Goal: Information Seeking & Learning: Learn about a topic

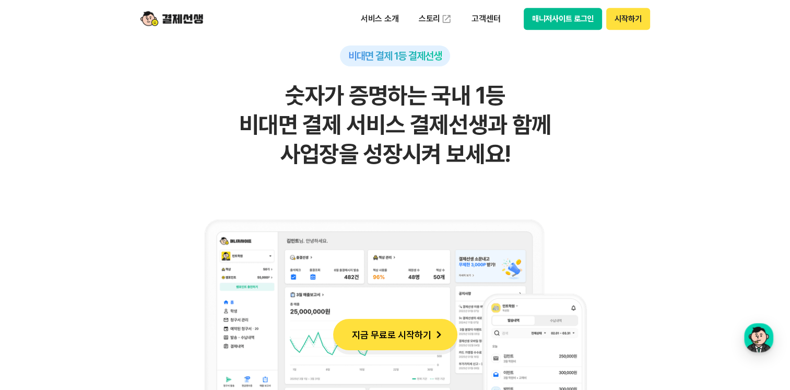
click at [500, 20] on p "고객센터" at bounding box center [485, 18] width 43 height 19
click at [555, 21] on button "매니저사이트 로그인" at bounding box center [563, 19] width 79 height 22
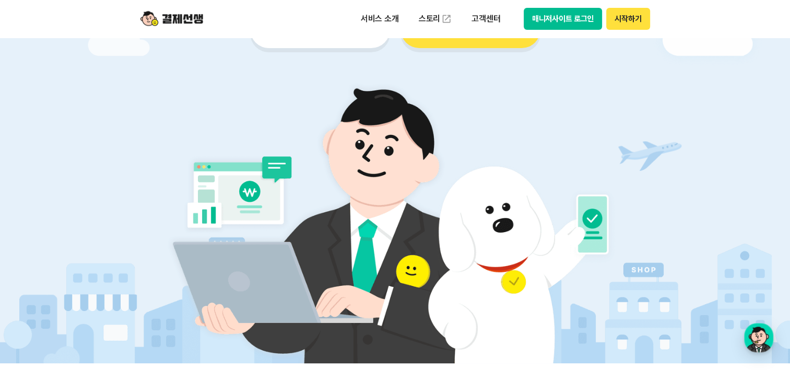
scroll to position [313, 0]
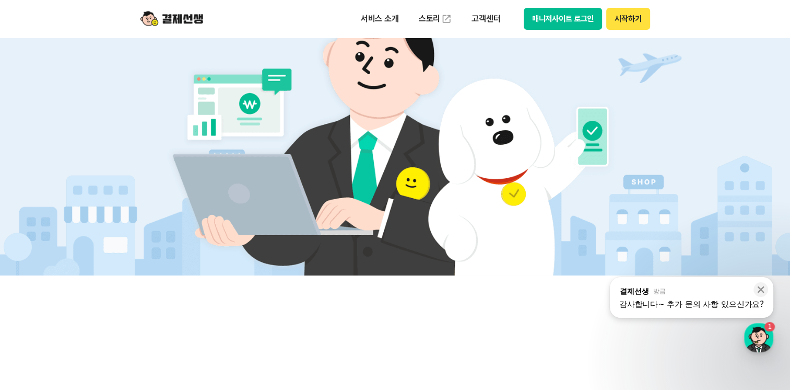
click at [703, 308] on div "감사합니다~ 추가 문의 사항 있으신가요?" at bounding box center [692, 304] width 145 height 10
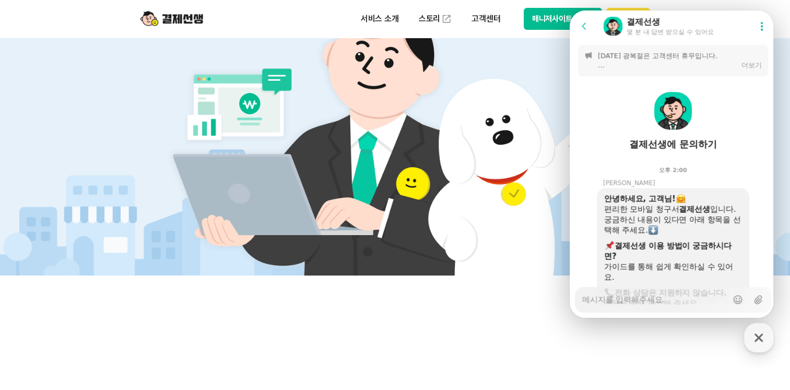
scroll to position [1617, 0]
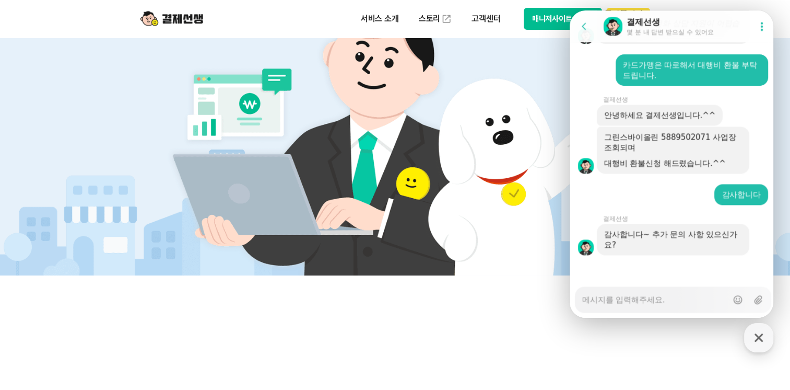
click at [623, 301] on textarea "Messenger Input Textarea" at bounding box center [655, 296] width 145 height 18
type textarea "x"
type textarea "ㅎ"
type textarea "x"
type textarea "호"
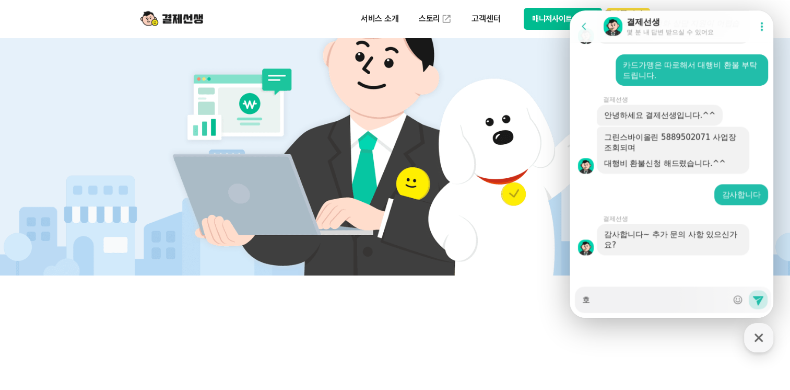
type textarea "x"
type textarea "혹"
type textarea "x"
type textarea "혻"
type textarea "x"
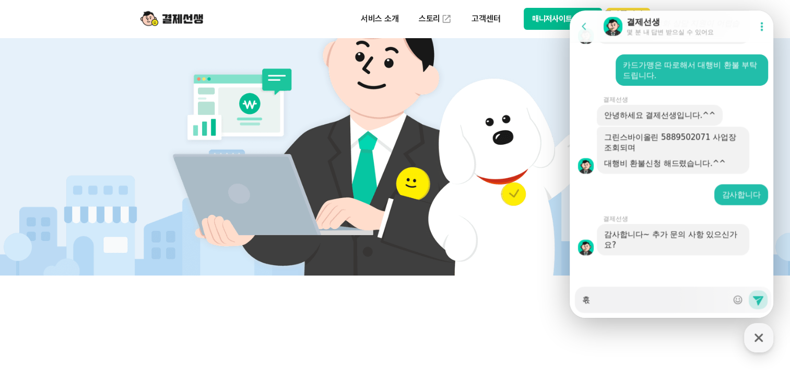
type textarea "혹시"
type textarea "x"
type textarea "혹시"
type textarea "x"
type textarea "혹시 ㅎ"
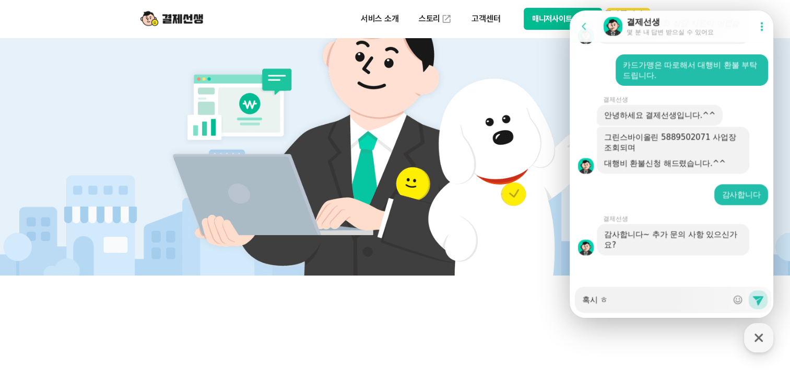
type textarea "x"
type textarea "혹시 하"
type textarea "x"
type textarea "혹시 학"
type textarea "x"
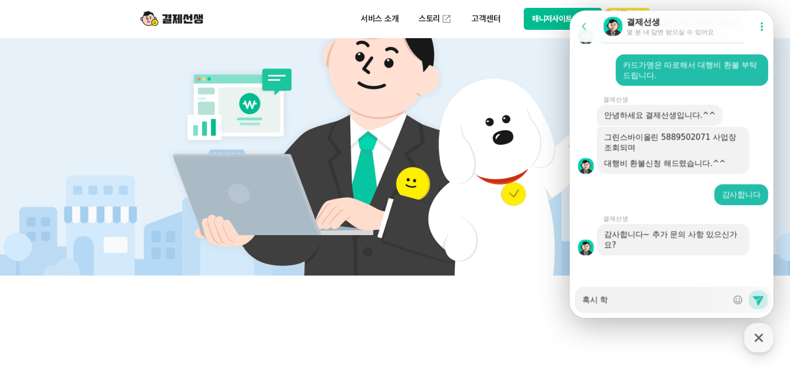
type textarea "혹시 핛"
type textarea "x"
type textarea "혹시 학새"
type textarea "x"
type textarea "혹시 학생"
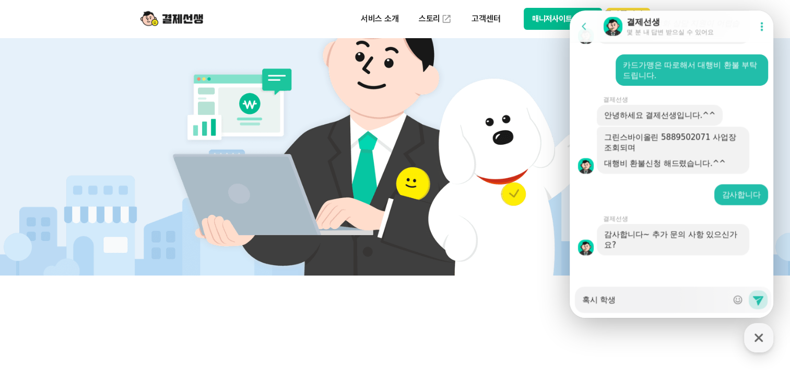
type textarea "x"
type textarea "혹시 학생ㄷ"
type textarea "x"
type textarea "혹시 학생들"
type textarea "x"
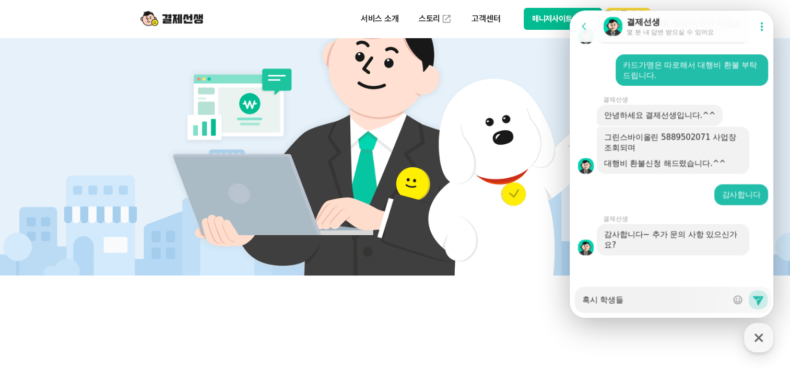
type textarea "혹시 학생들"
type textarea "x"
type textarea "혹시 학생들 ㅊ"
type textarea "x"
type textarea "혹시 학생들 추"
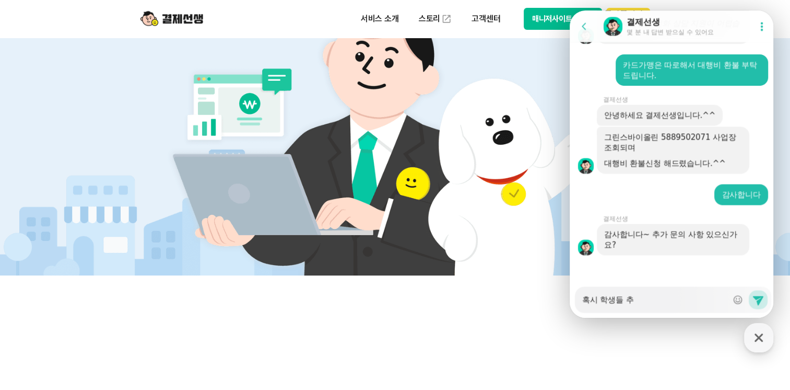
type textarea "x"
type textarea "혹시 학생들 출"
type textarea "x"
type textarea "혹시 학생들 춝"
type textarea "x"
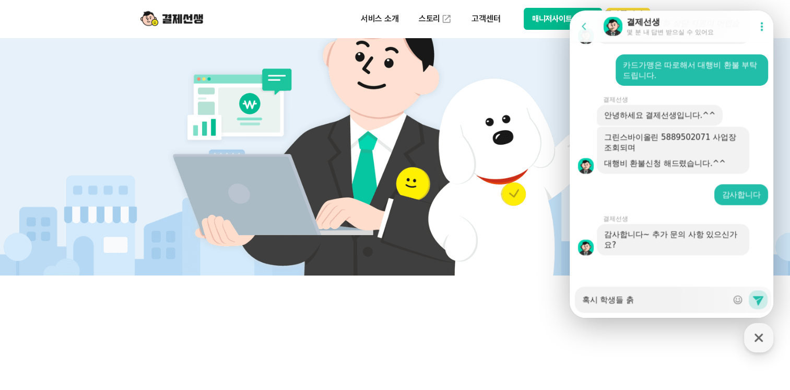
type textarea "혹시 학생들 출겨"
type textarea "x"
type textarea "혹시 학생들 출결"
type textarea "x"
type textarea "혹시 학생들 출결무"
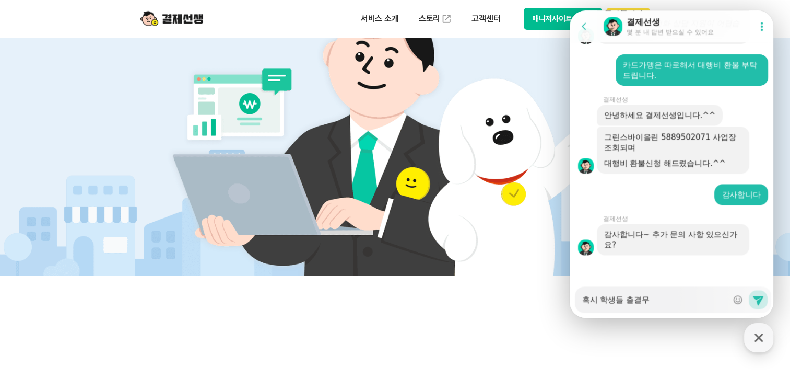
type textarea "x"
type textarea "혹시 학생들 출결문"
type textarea "x"
type textarea "혹시 학생들 출결묹"
type textarea "x"
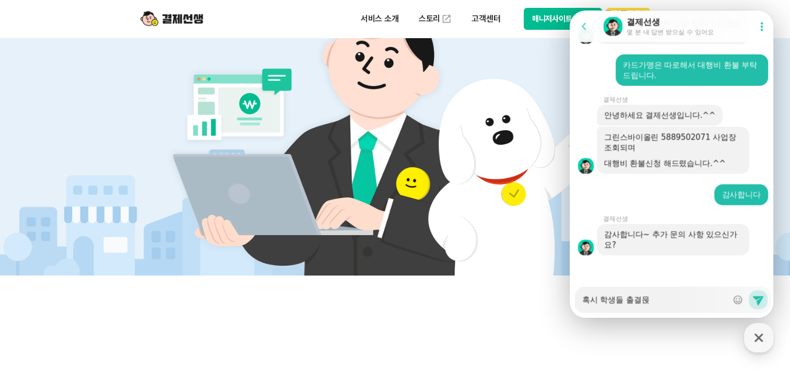
type textarea "혹시 학생들 출결문자"
type textarea "x"
type textarea "혹시 학생들 출결문자"
type textarea "x"
type textarea "혹시 학생들 출결문자 ㄱ"
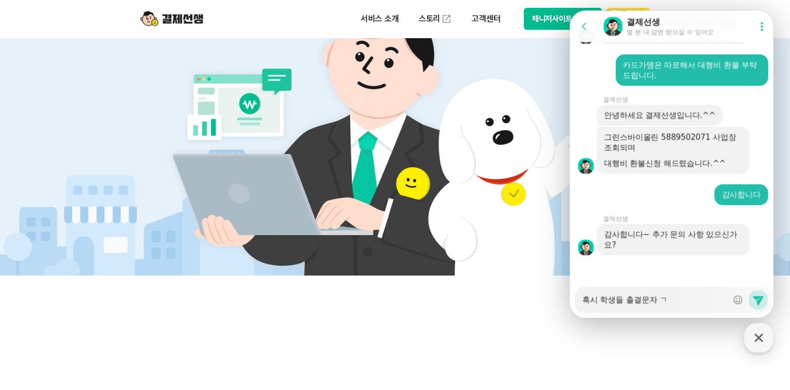
type textarea "x"
type textarea "혹시 학생들 출결문자 가"
type textarea "x"
type textarea "혹시 학생들 출결문자 같"
type textarea "x"
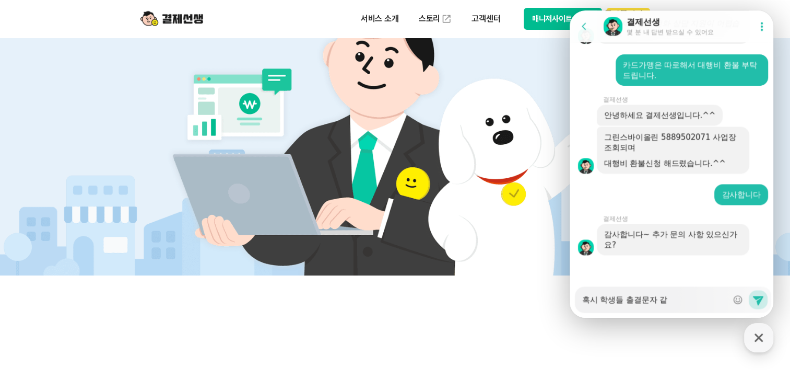
type textarea "혹시 학생들 출결문자 가"
type textarea "x"
type textarea "혹시 학생들 출결문자 ㄱ"
type textarea "x"
type textarea "혹시 학생들 출결문자"
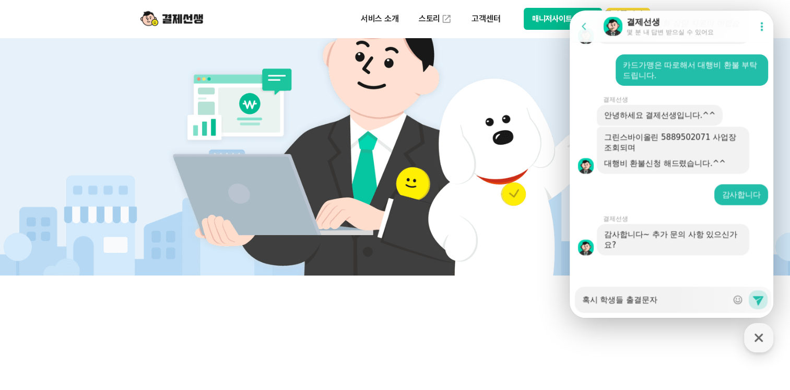
type textarea "x"
type textarea "혹시 학생들 출결문자 ㅎ"
type textarea "x"
type textarea "혹시 학생들 출결문자"
type textarea "x"
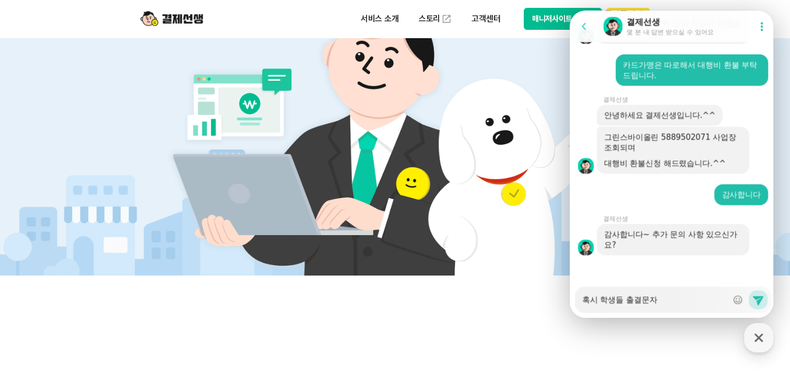
type textarea "혹시 학생들 출결문자 ㄱ"
type textarea "x"
type textarea "혹시 학생들 출결문자 가"
type textarea "x"
type textarea "혹시 학생들 출결문자 간"
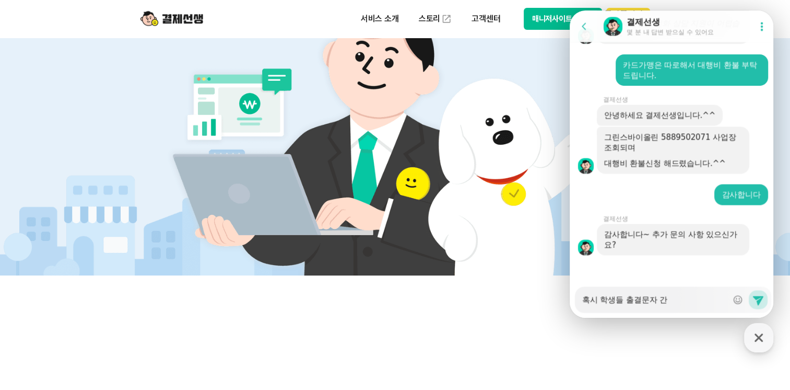
type textarea "x"
type textarea "혹시 학생들 출결문자 가느"
type textarea "x"
type textarea "혹시 학생들 출결문자 가능"
type textarea "x"
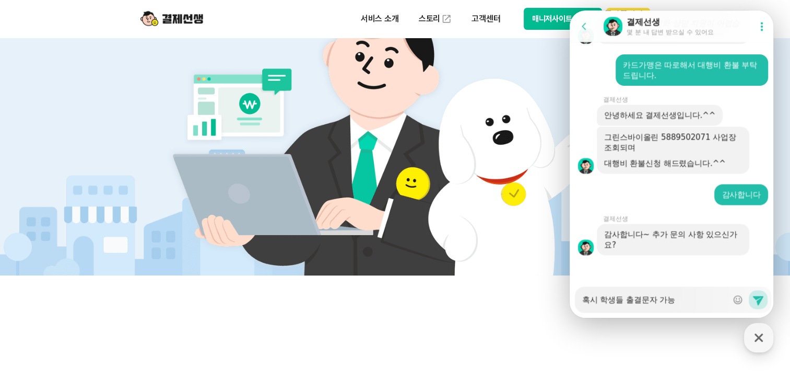
type textarea "혹시 학생들 출결문자 가능ㅎ"
type textarea "x"
type textarea "혹시 학생들 출결문자 가능하"
type textarea "x"
type textarea "혹시 학생들 출결문자 가능한"
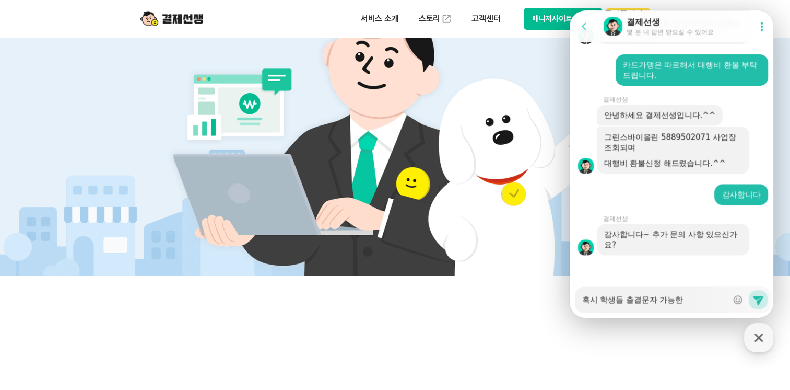
type textarea "x"
type textarea "혹시 학생들 출결문자 가능한"
type textarea "x"
type textarea "혹시 학생들 출결문자 가능한 ㅅ"
type textarea "x"
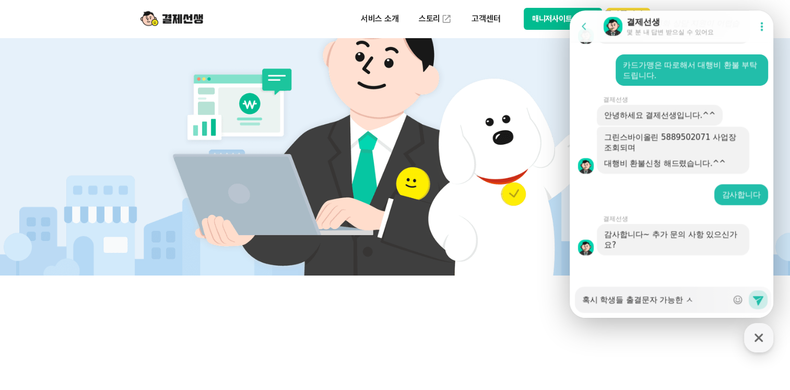
type textarea "혹시 학생들 출결문자 가능한 시"
type textarea "x"
type textarea "혹시 학생들 출결문자 가능한 싯"
type textarea "x"
type textarea "혹시 학생들 출결문자 가능한 시스"
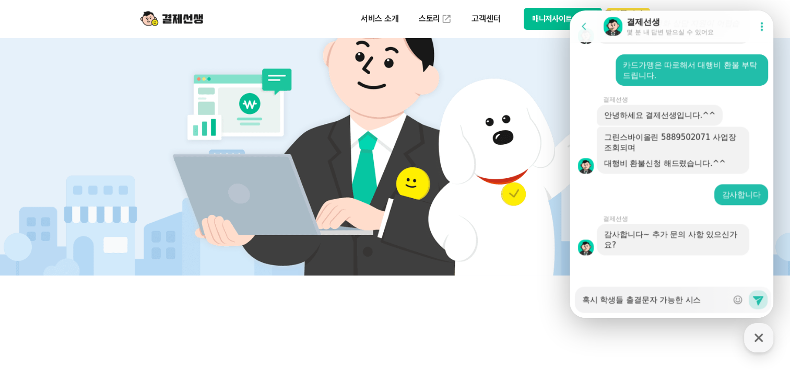
type textarea "x"
type textarea "혹시 학생들 출결문자 가능한 시슽"
type textarea "x"
type textarea "혹시 학생들 출결문자 가능한 시스테"
type textarea "x"
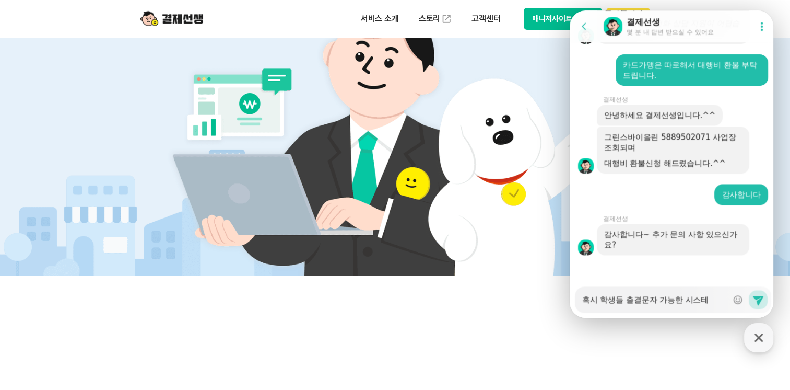
type textarea "혹시 학생들 출결문자 가능한 시스템"
type textarea "x"
type textarea "혹시 학생들 출결문자 가능한 시스템ㅇ"
type textarea "x"
type textarea "혹시 학생들 출결문자 가능한 시스템이"
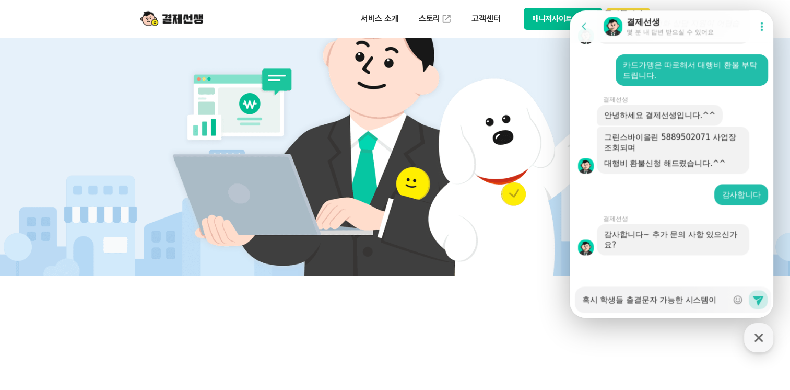
type textarea "x"
type textarea "혹시 학생들 출결문자 가능한 시스템이"
type textarea "x"
type textarea "혹시 학생들 출결문자 가능한 시스템이 ㅇ"
type textarea "x"
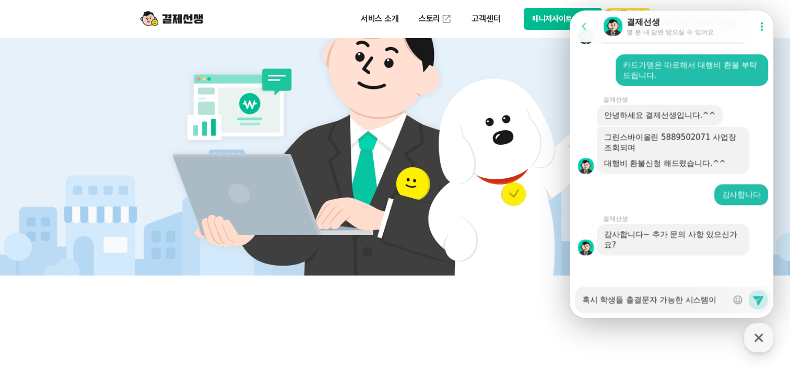
type textarea "혹시 학생들 출결문자 가능한 시스템이 이"
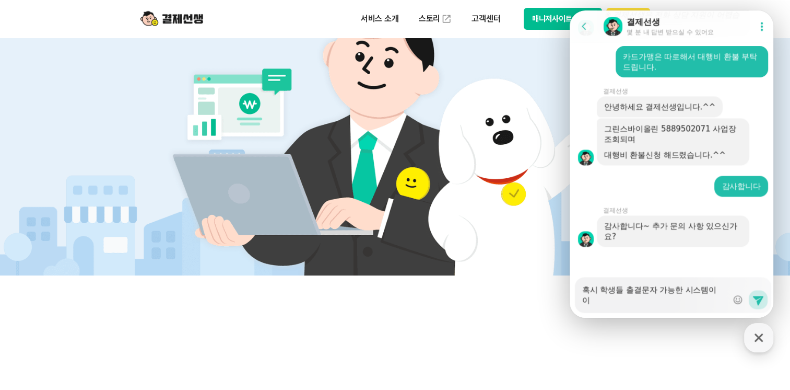
type textarea "x"
type textarea "혹시 학생들 출결문자 가능한 시스템이 있"
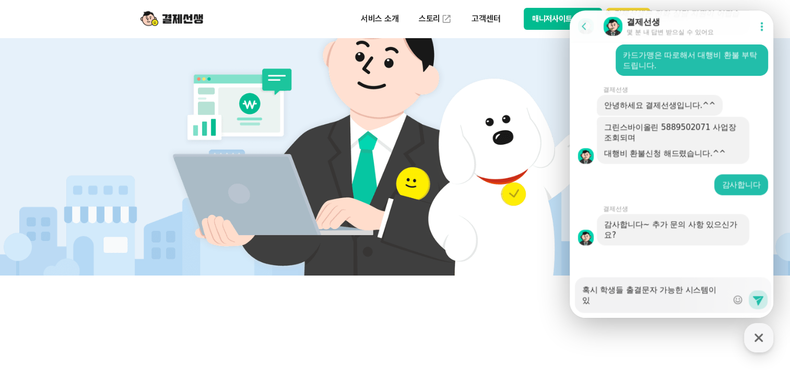
type textarea "x"
type textarea "혹시 학생들 출결문자 가능한 시스템이 있ㄴ"
type textarea "x"
type textarea "혹시 학생들 출결문자 가능한 시스템이 있나"
type textarea "x"
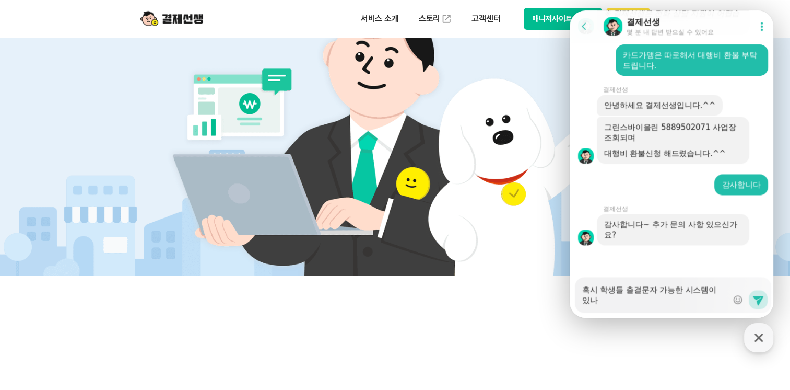
type textarea "혹시 학생들 출결문자 가능한 시스템이 있낭"
type textarea "x"
type textarea "혹시 학생들 출결문자 가능한 시스템이 있나요"
type textarea "x"
type textarea "혹시 학생들 출결문자 가능한 시스템이 있나요?"
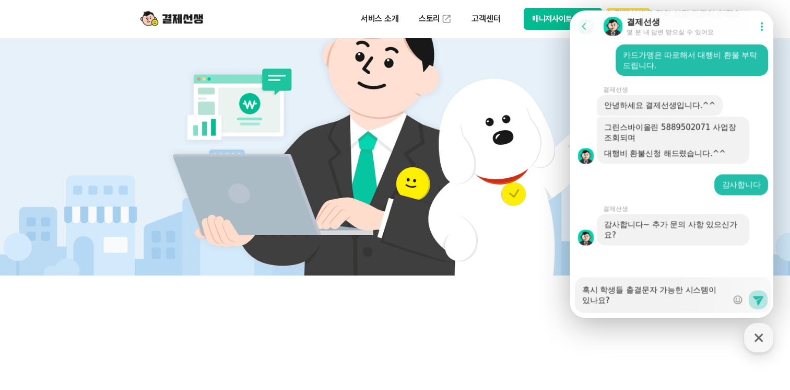
click at [755, 302] on icon at bounding box center [758, 300] width 10 height 9
type textarea "x"
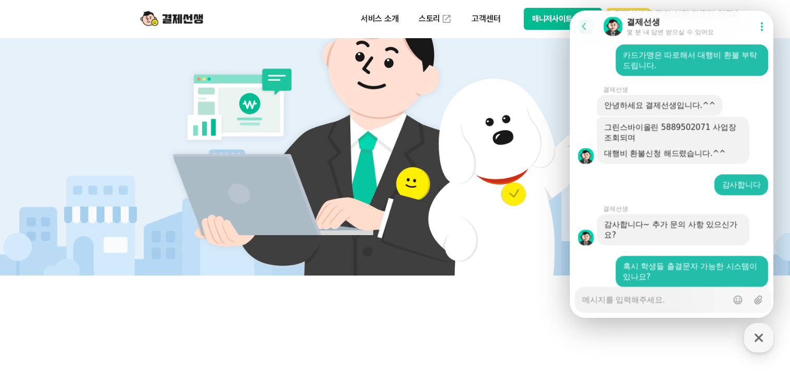
scroll to position [1659, 0]
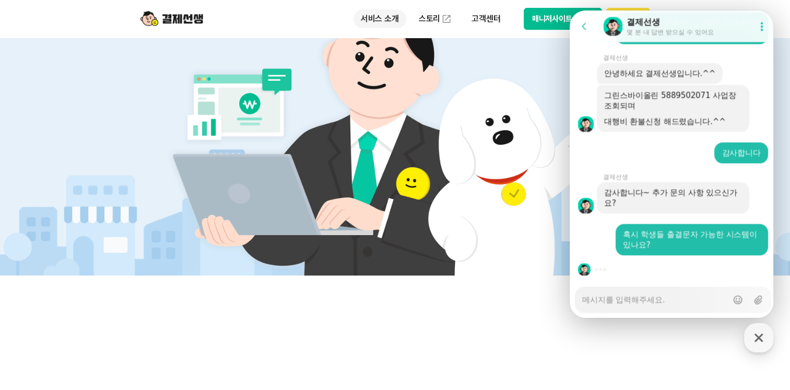
click at [362, 20] on p "서비스 소개" at bounding box center [380, 18] width 53 height 19
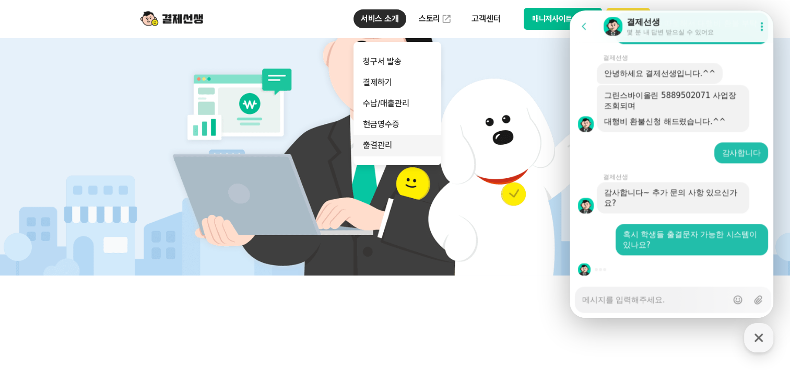
click at [381, 144] on link "출결관리" at bounding box center [398, 145] width 88 height 21
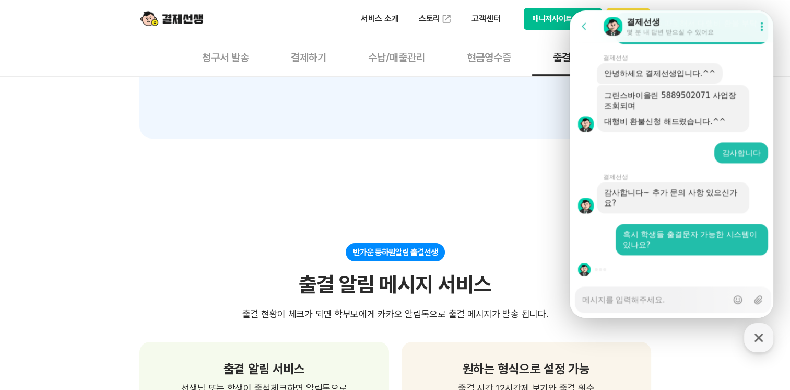
scroll to position [366, 0]
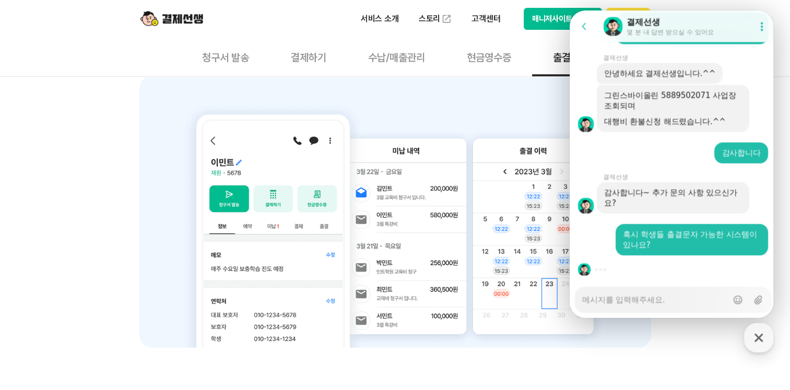
click at [288, 17] on div "서비스 소개 스토리 고객센터 매니저사이트 로그인 시작하기" at bounding box center [395, 19] width 535 height 38
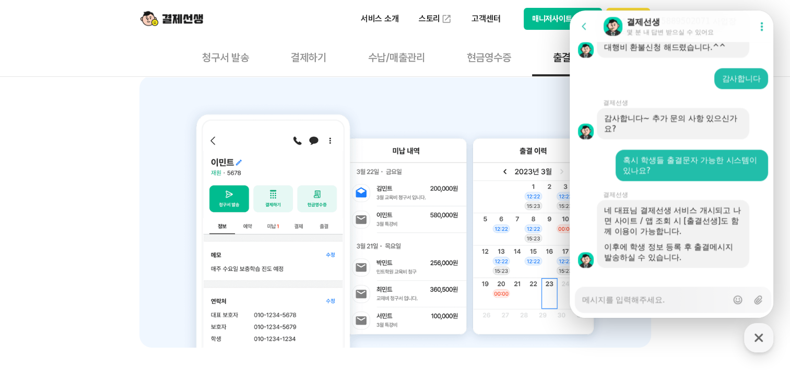
scroll to position [1747, 0]
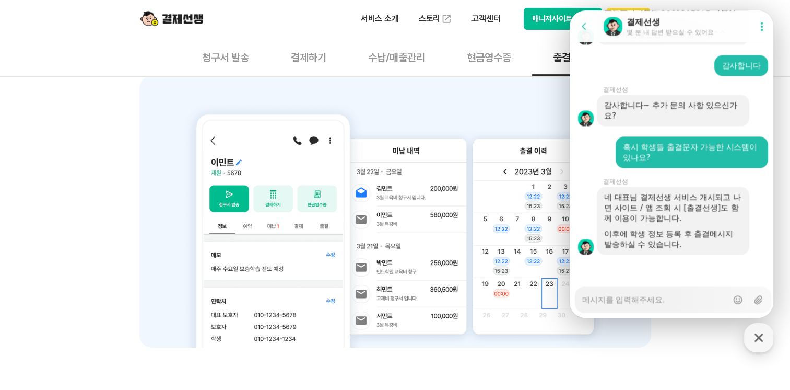
click at [611, 299] on textarea "Messenger Input Textarea" at bounding box center [655, 296] width 145 height 18
type textarea "x"
type textarea "ㅇ"
type textarea "x"
type textarea "아"
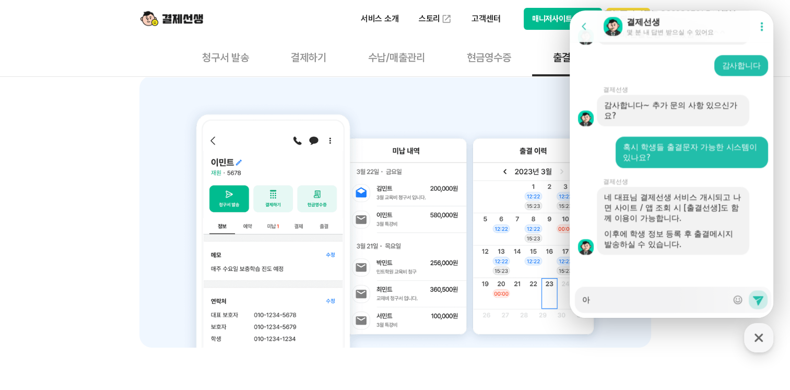
type textarea "x"
type textarea "아"
type textarea "x"
type textarea "아 ㄱ"
type textarea "x"
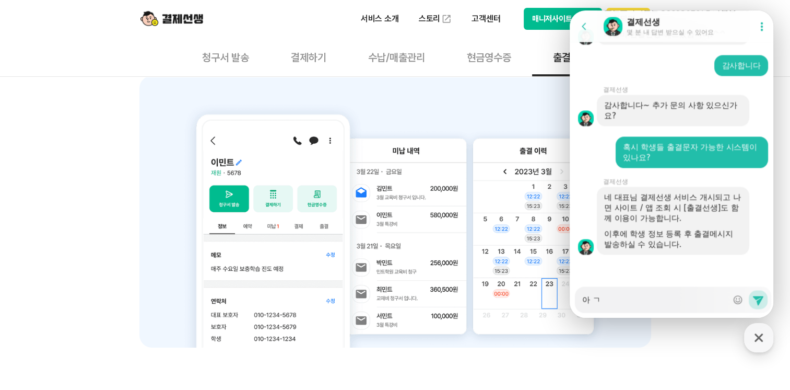
type textarea "아 가"
type textarea "x"
type textarea "아 감"
type textarea "x"
type textarea "아 감ㅅ"
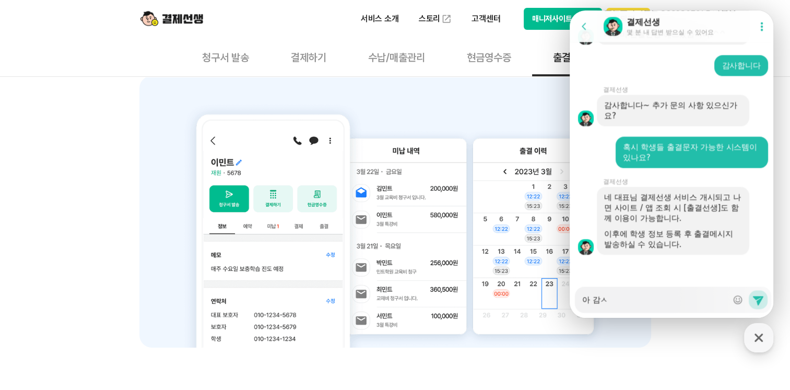
type textarea "x"
type textarea "아 감사"
type textarea "x"
type textarea "아 감샇"
type textarea "x"
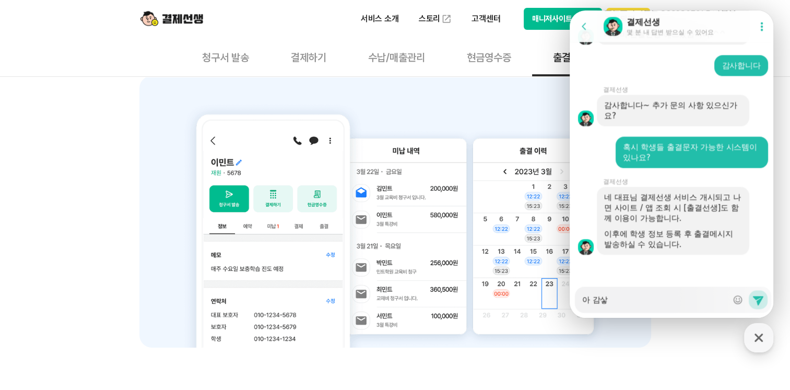
type textarea "아 감사하"
type textarea "x"
type textarea "아 감사합"
type textarea "x"
type textarea "아 감사합ㄴ"
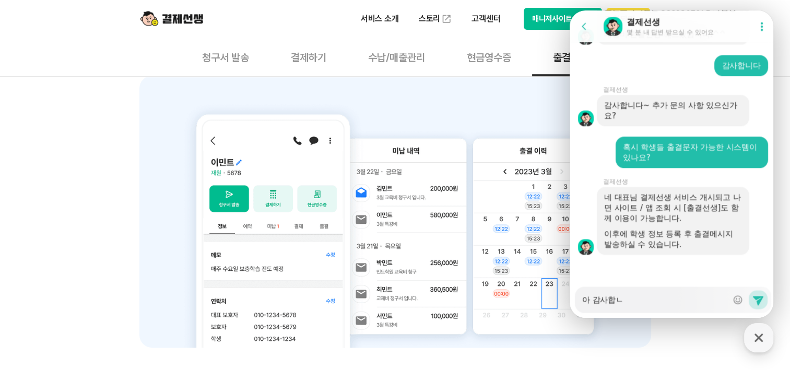
type textarea "x"
type textarea "아 감사합닏"
type textarea "x"
type textarea "아 감사합니다"
type textarea "x"
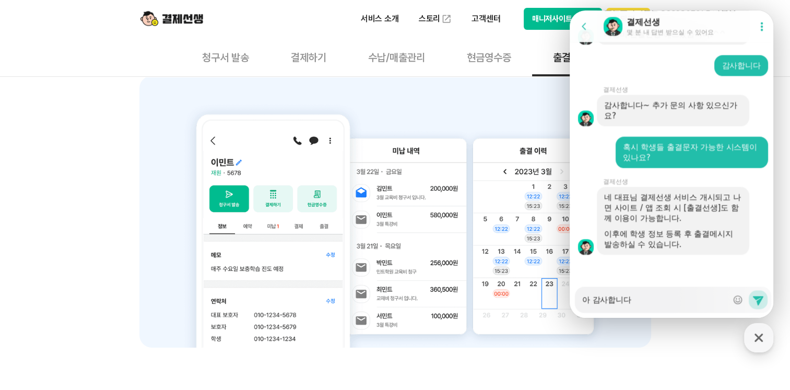
type textarea "아 감사합니다^"
type textarea "x"
type textarea "아 감사합니다^^"
click at [752, 298] on icon at bounding box center [758, 299] width 13 height 13
type textarea "x"
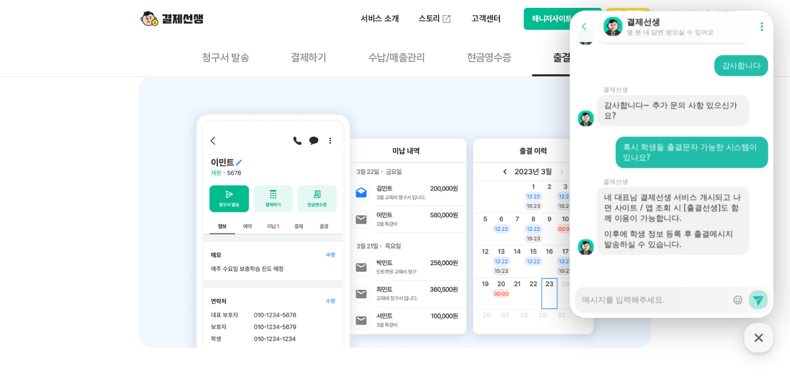
scroll to position [1778, 0]
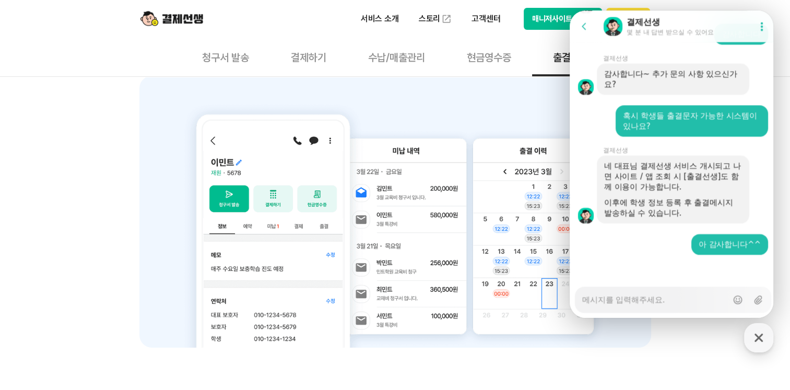
click at [427, 85] on img at bounding box center [394, 216] width 441 height 262
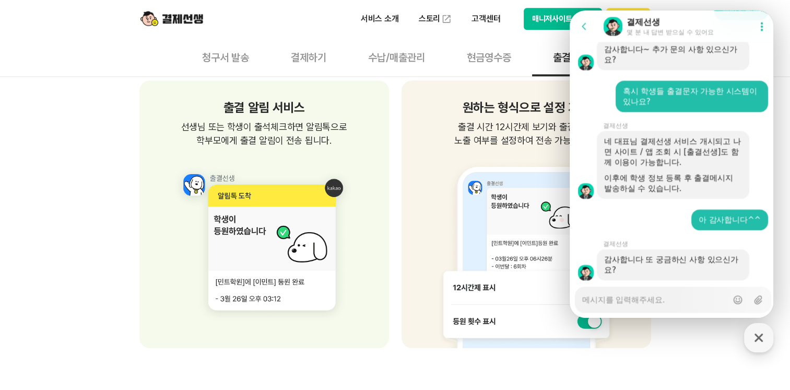
scroll to position [1828, 0]
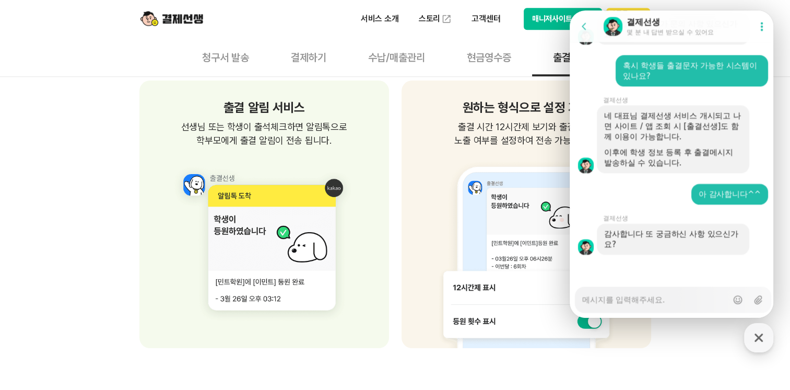
click at [601, 303] on textarea "Messenger Input Textarea" at bounding box center [655, 296] width 145 height 18
type textarea "x"
type textarea "어"
type textarea "x"
type textarea "없"
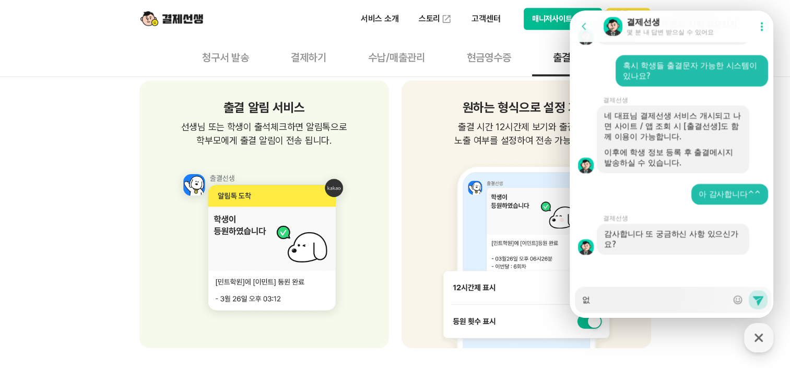
type textarea "x"
type textarea "없ㅅ"
type textarea "x"
type textarea "없ㅅ,"
type textarea "x"
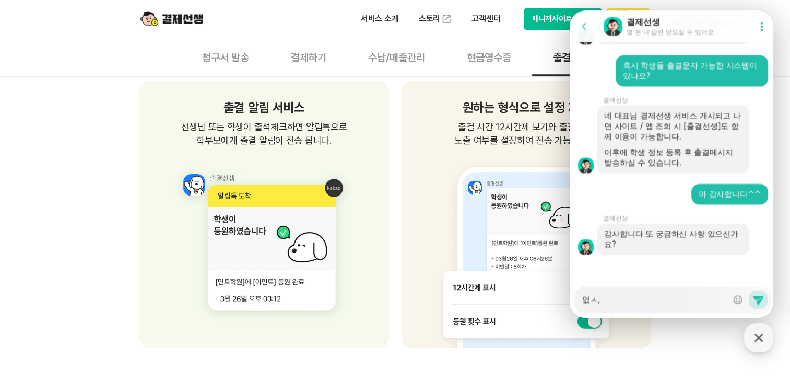
type textarea "없ㅅ,ㅂ"
type textarea "x"
type textarea "없ㅅ,ㅂㄴ"
type textarea "x"
type textarea "없ㅅ,ㅂㄴ;"
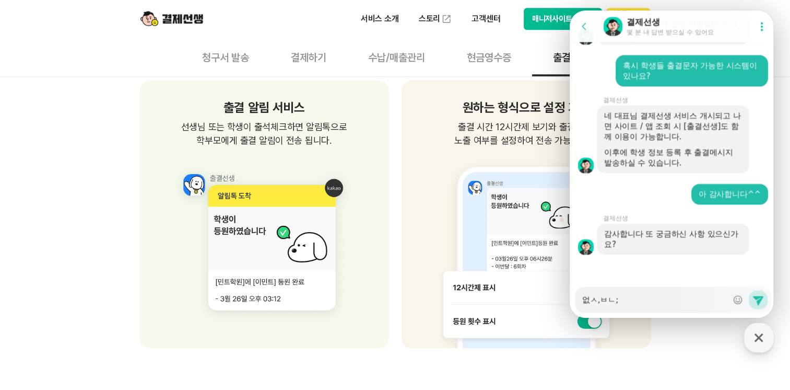
type textarea "x"
type textarea "없ㅅ,ㅂㄴ;ㄷ"
type textarea "x"
type textarea "없ㅅ,ㅂㄴ;디"
type textarea "x"
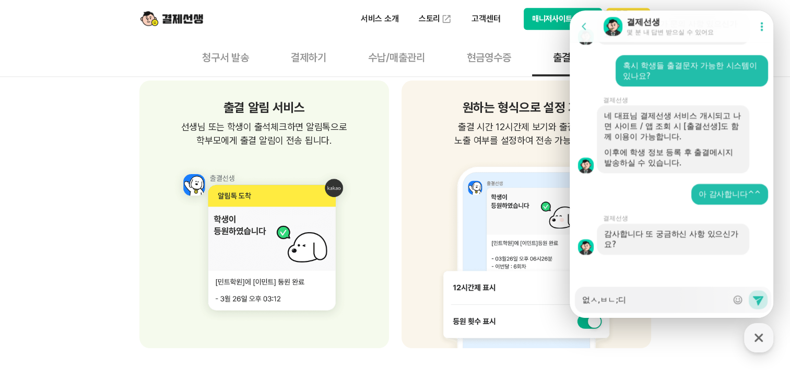
type textarea "없ㅅ,ㅂㄴ;ㄷ"
type textarea "x"
type textarea "없ㅅ,ㅂㄴ;"
type textarea "x"
type textarea "없ㅅ,ㅂㄴ"
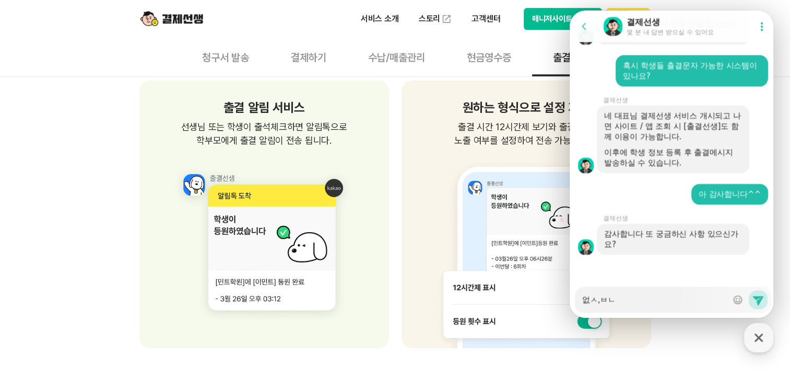
type textarea "x"
type textarea "없ㅅ,ㅂ"
type textarea "x"
type textarea "없ㅅ,"
type textarea "x"
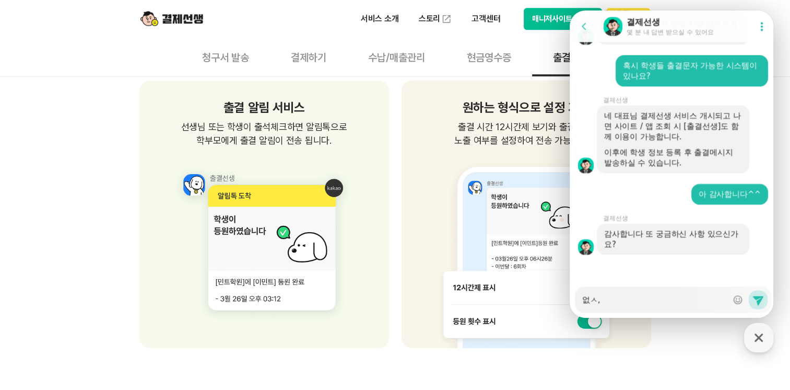
type textarea "없ㅅ"
type textarea "x"
type textarea "없"
type textarea "x"
type textarea "없ㅅ"
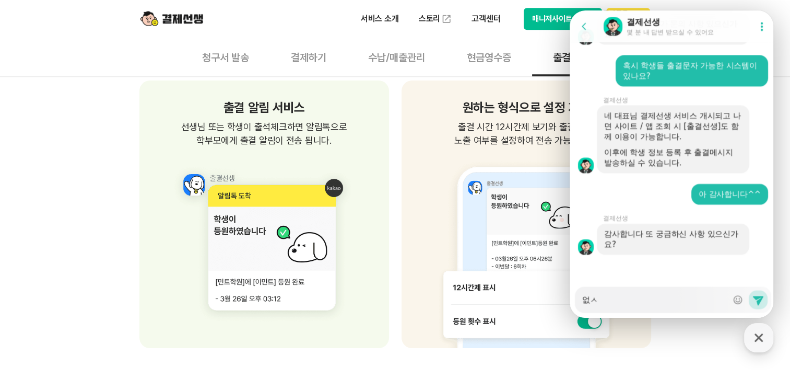
type textarea "x"
type textarea "없스"
type textarea "x"
type textarea "없습"
type textarea "x"
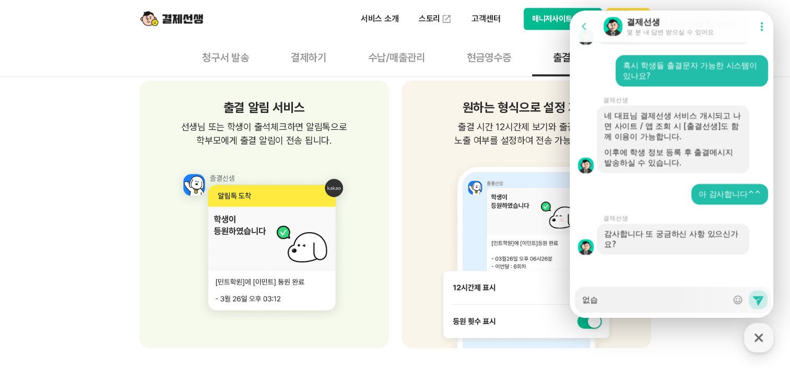
type textarea "없습ㄴ"
type textarea "x"
type textarea "없습니"
click at [754, 300] on icon at bounding box center [758, 299] width 13 height 13
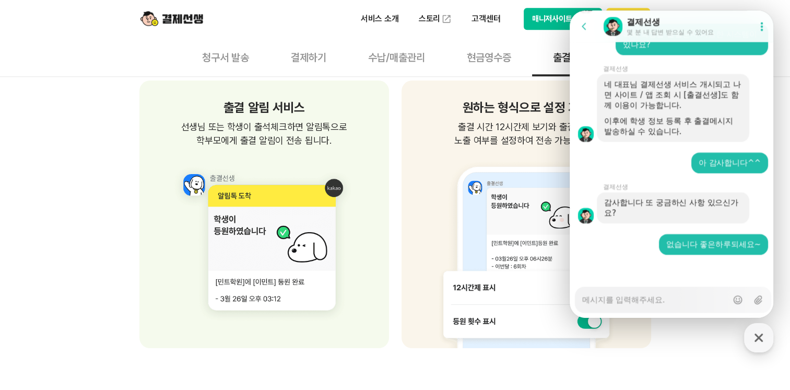
click at [387, 252] on div "출결 알림 서비스 선생님 또는 학생이 출석체크하면 알림톡으로 학부모에게 출결 알림이 전송 됩니다." at bounding box center [264, 213] width 250 height 267
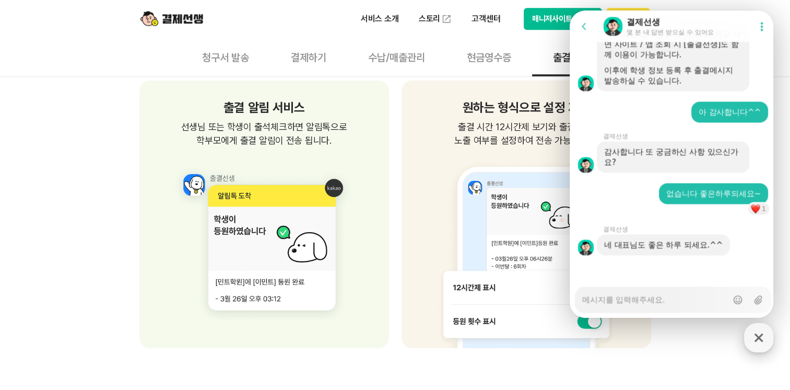
scroll to position [1879, 0]
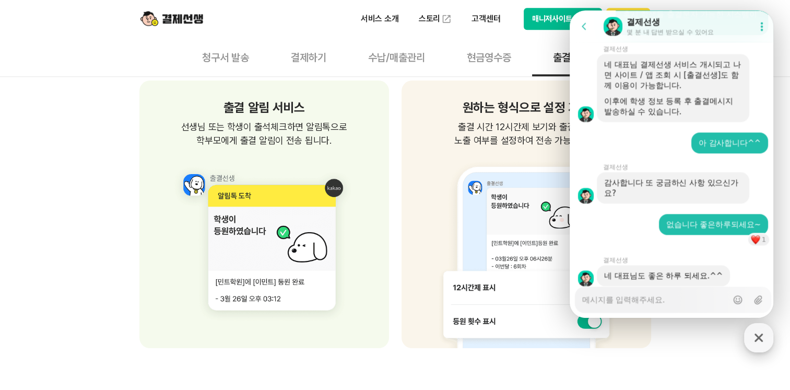
click at [758, 340] on icon "button" at bounding box center [759, 337] width 19 height 19
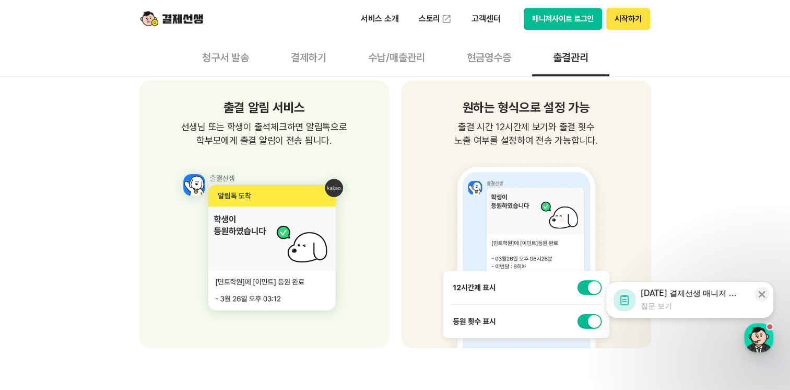
scroll to position [2054, 0]
click at [698, 293] on div "[DATE] 결제선생 매니저 안내는 어떠셨나요?" at bounding box center [689, 293] width 97 height 11
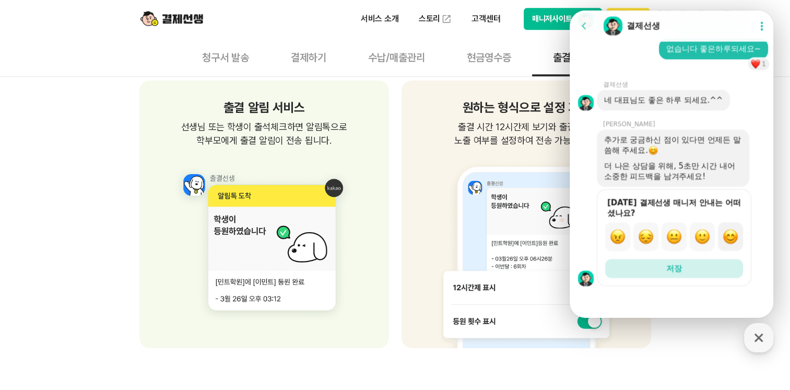
click at [730, 237] on img "button" at bounding box center [731, 237] width 16 height 16
click at [673, 270] on span "저장" at bounding box center [675, 268] width 16 height 10
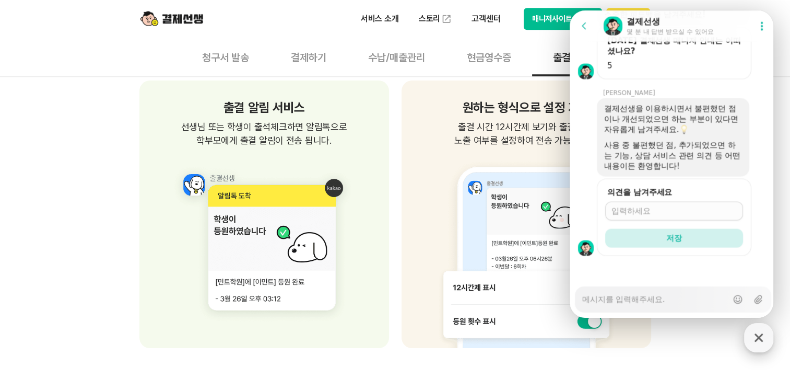
scroll to position [2217, 0]
click at [756, 342] on icon "button" at bounding box center [759, 337] width 19 height 19
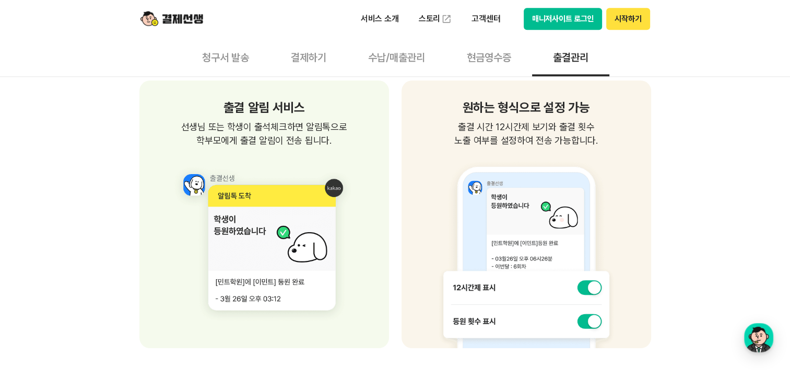
click at [479, 57] on button "현금영수증" at bounding box center [489, 57] width 86 height 39
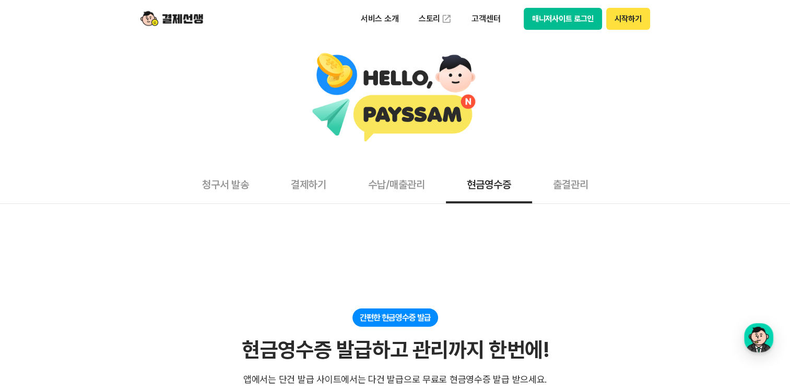
click at [387, 187] on button "수납/매출관리" at bounding box center [396, 184] width 99 height 39
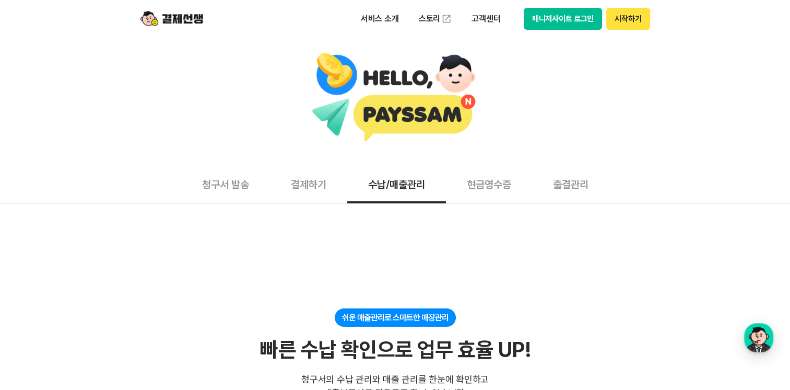
click at [309, 179] on button "결제하기" at bounding box center [308, 184] width 77 height 39
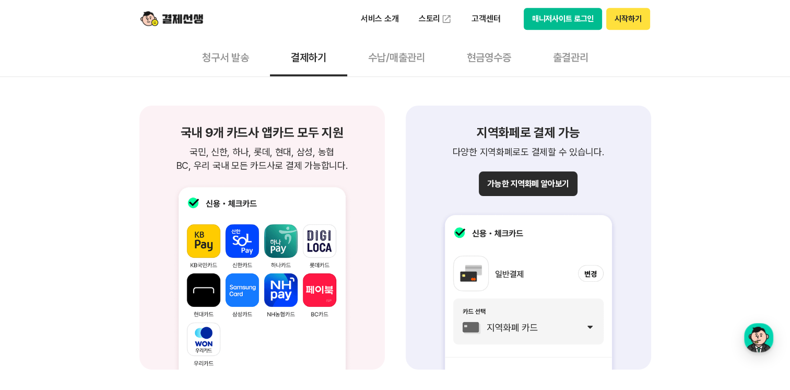
scroll to position [1097, 0]
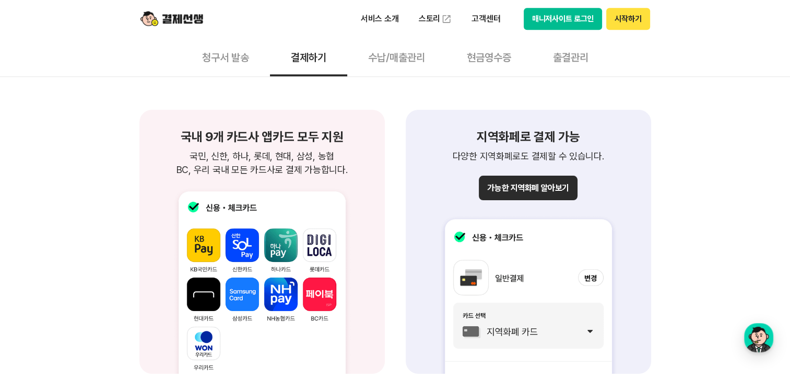
click at [546, 193] on button "가능한 지역화폐 알아보기" at bounding box center [528, 188] width 98 height 25
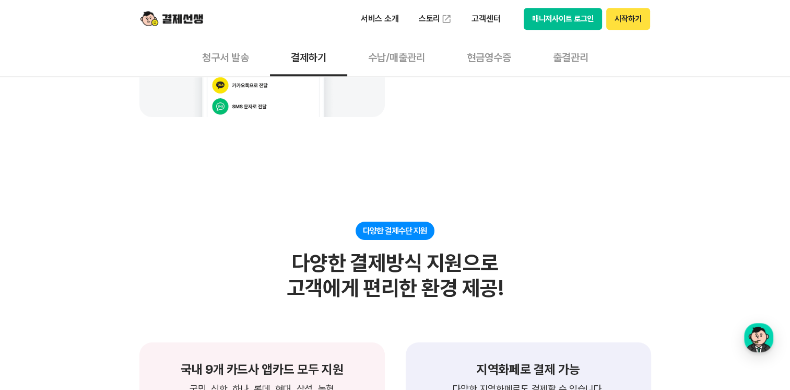
scroll to position [679, 0]
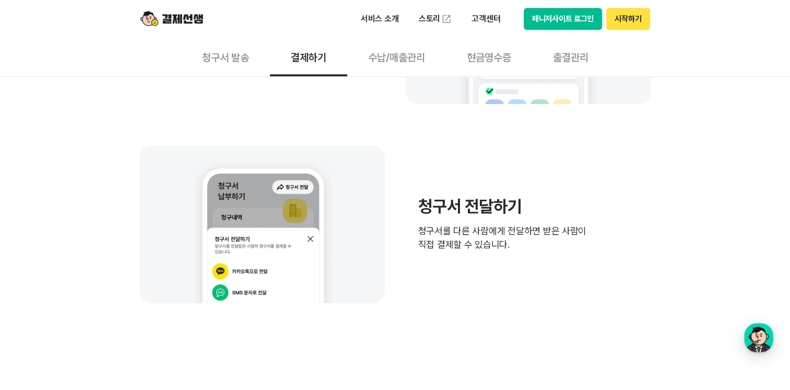
click at [226, 60] on button "청구서 발송" at bounding box center [225, 57] width 89 height 39
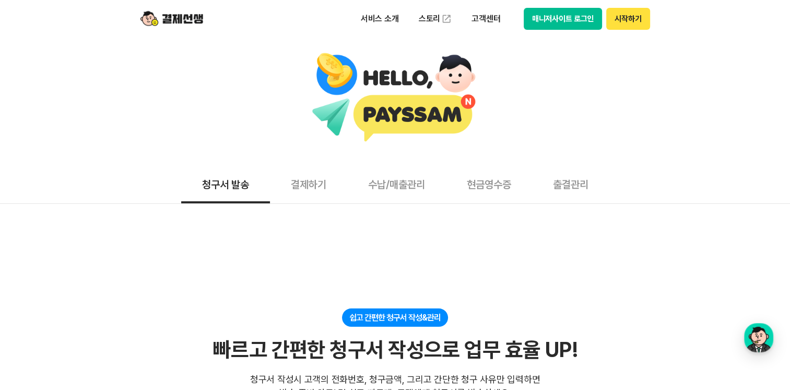
click at [315, 176] on button "결제하기" at bounding box center [308, 184] width 77 height 39
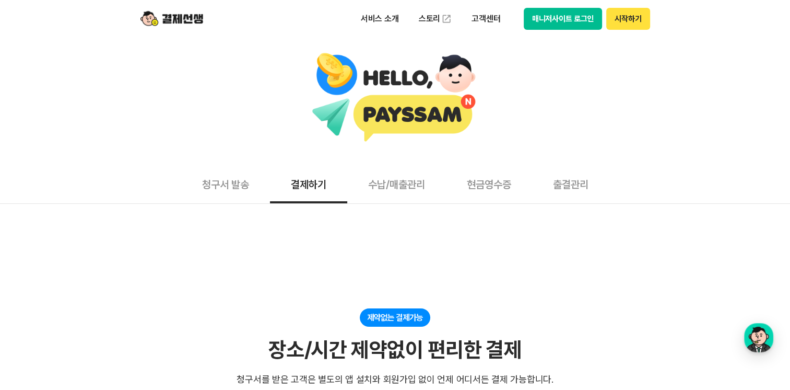
click at [397, 186] on button "수납/매출관리" at bounding box center [396, 184] width 99 height 39
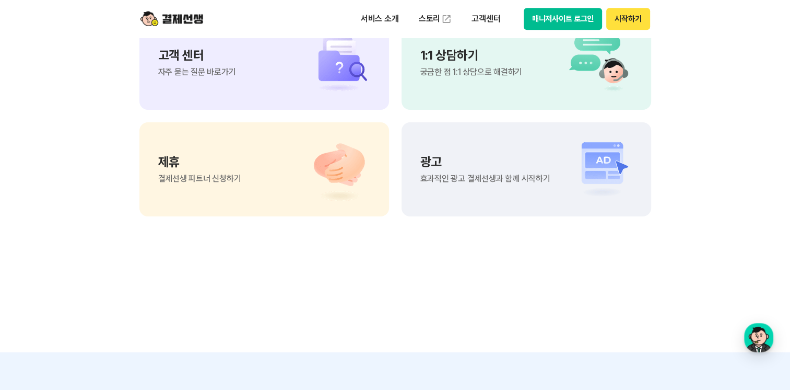
scroll to position [1225, 0]
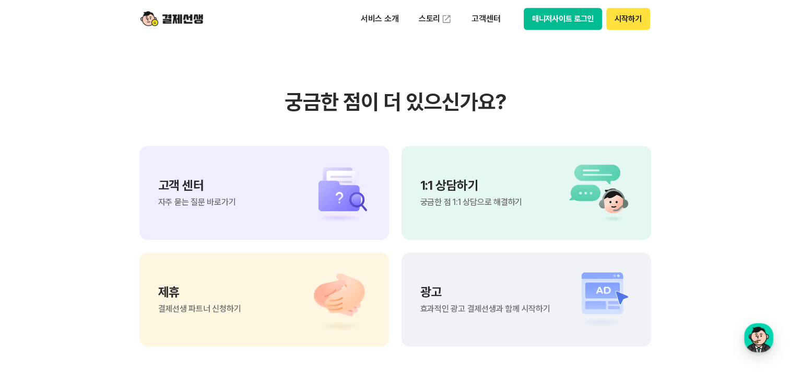
click at [323, 178] on img at bounding box center [333, 192] width 73 height 63
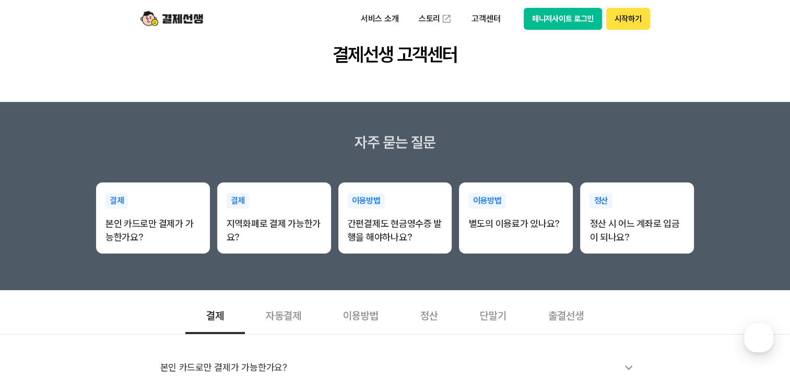
scroll to position [52, 0]
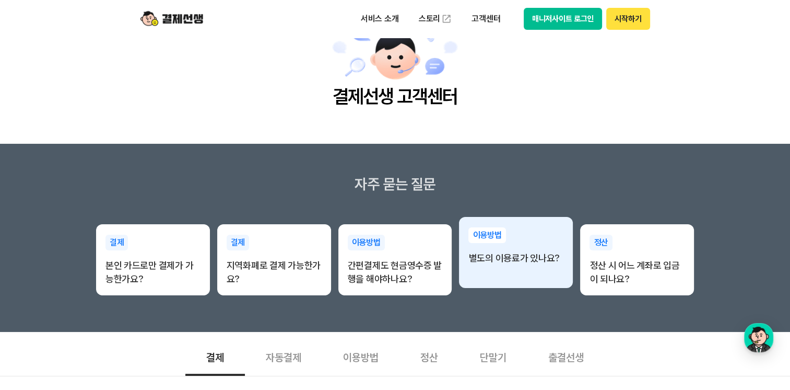
click at [516, 254] on p "별도의 이용료가 있나요?" at bounding box center [516, 258] width 95 height 14
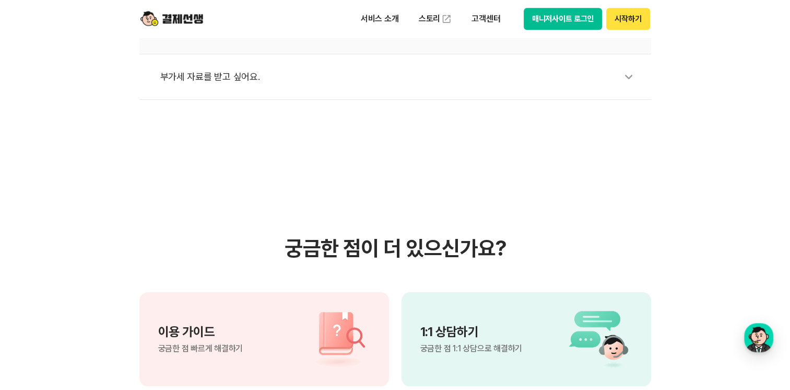
scroll to position [575, 0]
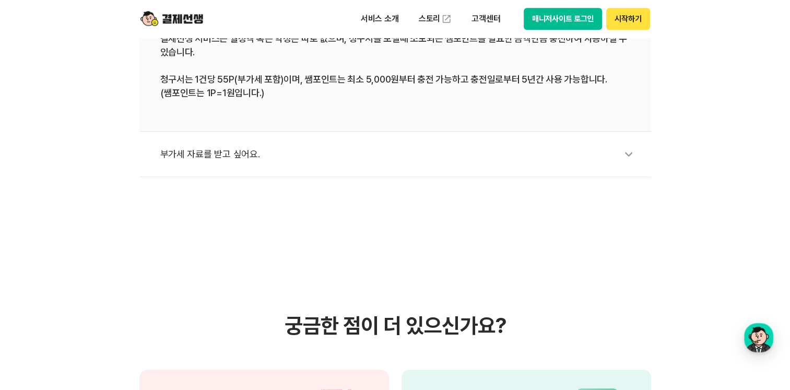
click at [621, 153] on icon at bounding box center [629, 154] width 24 height 24
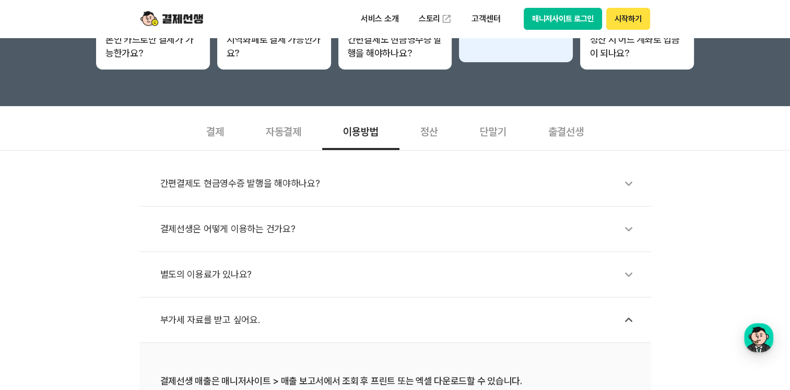
scroll to position [261, 0]
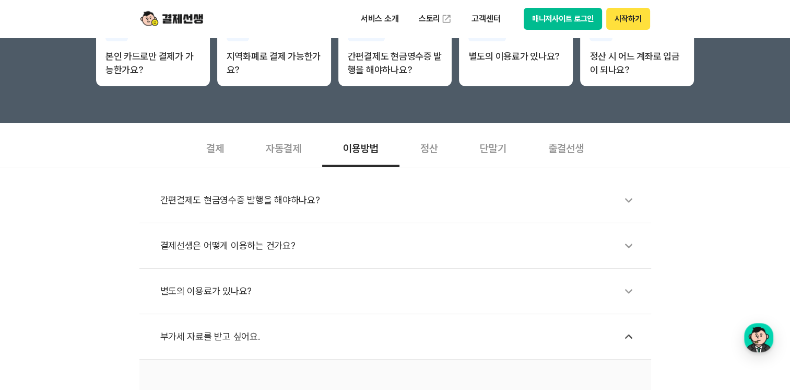
click at [440, 147] on div "정산" at bounding box center [430, 147] width 60 height 39
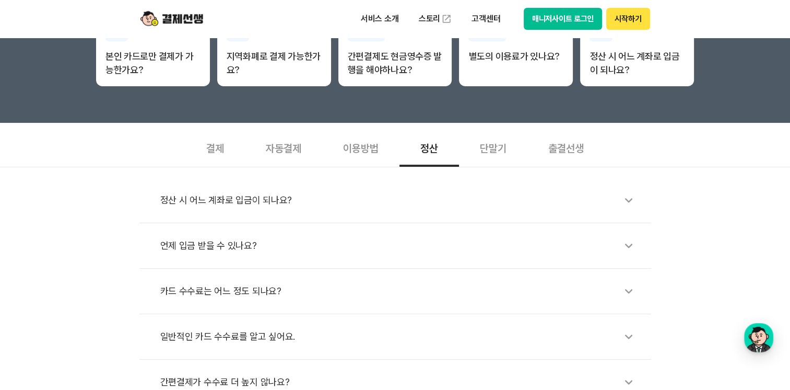
click at [243, 196] on div "정산 시 어느 계좌로 입금이 되나요?" at bounding box center [400, 200] width 481 height 24
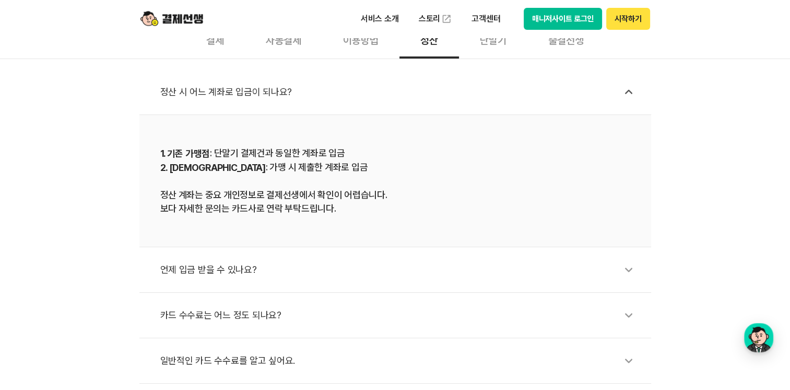
scroll to position [418, 0]
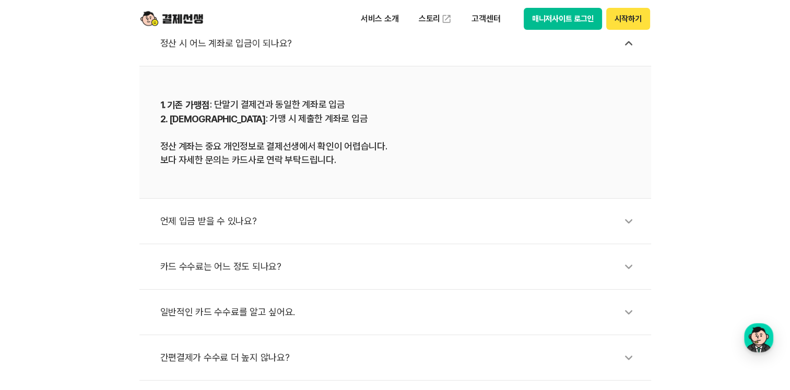
click at [261, 216] on div "언제 입금 받을 수 있나요?" at bounding box center [400, 221] width 481 height 24
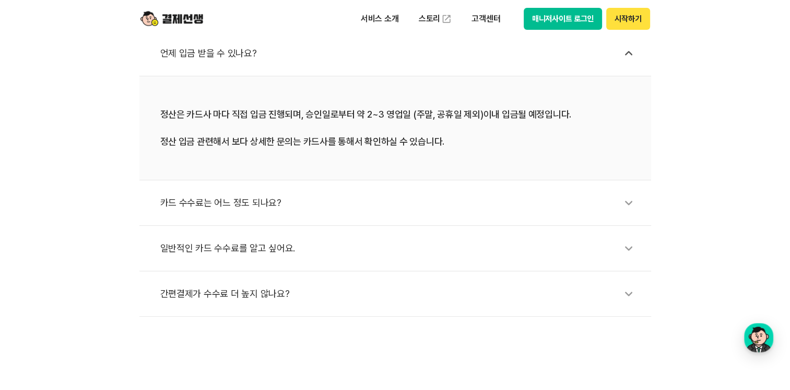
scroll to position [470, 0]
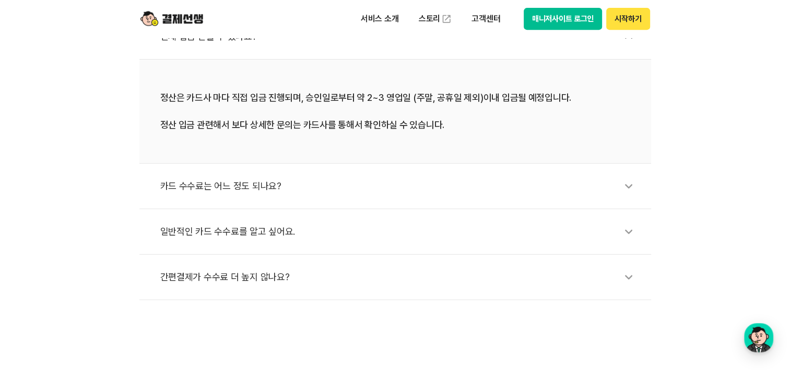
click at [265, 184] on div "카드 수수료는 어느 정도 되나요?" at bounding box center [400, 186] width 481 height 24
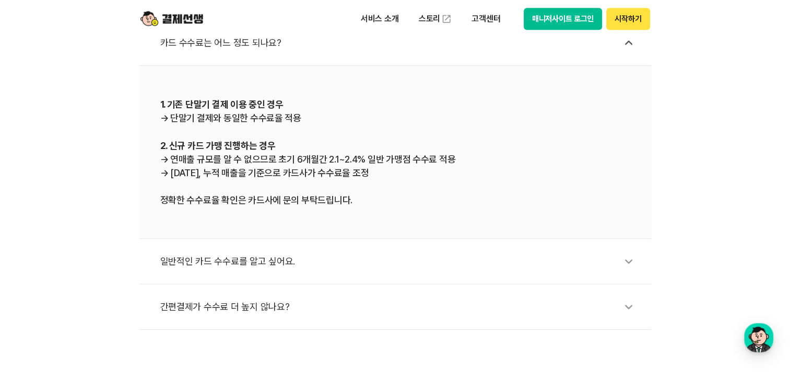
scroll to position [575, 0]
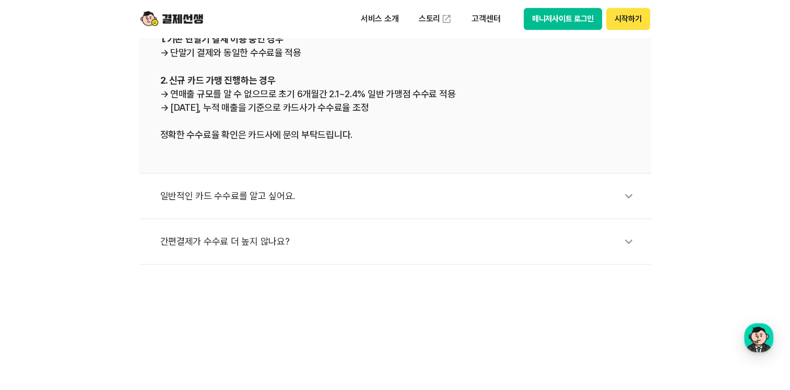
click at [278, 196] on div "일반적인 카드 수수료를 알고 싶어요." at bounding box center [400, 196] width 481 height 24
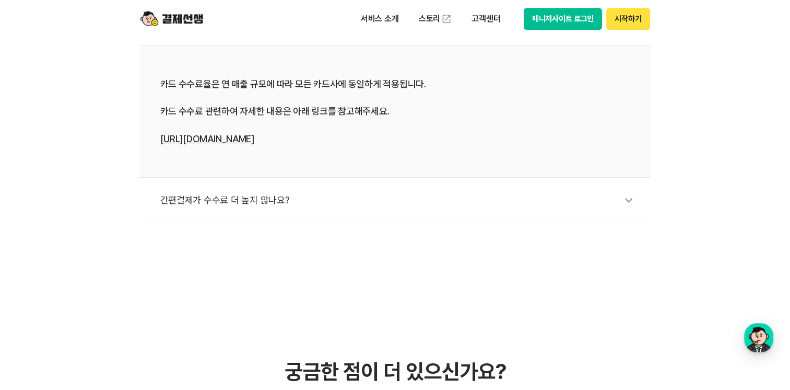
click at [270, 198] on div "간편결제가 수수료 더 높지 않나요?" at bounding box center [400, 200] width 481 height 24
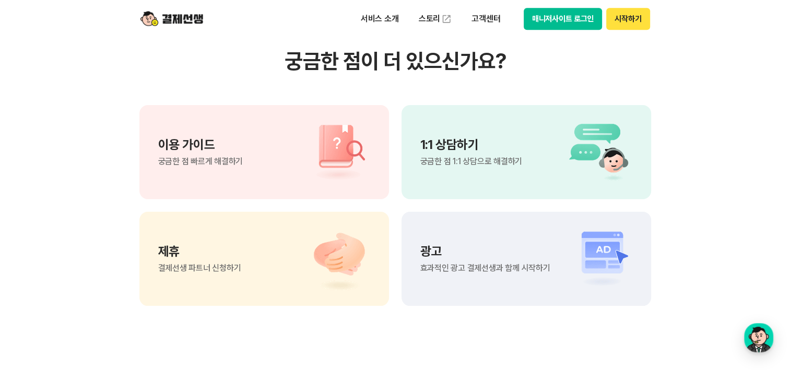
scroll to position [993, 0]
